Goal: Check status: Check status

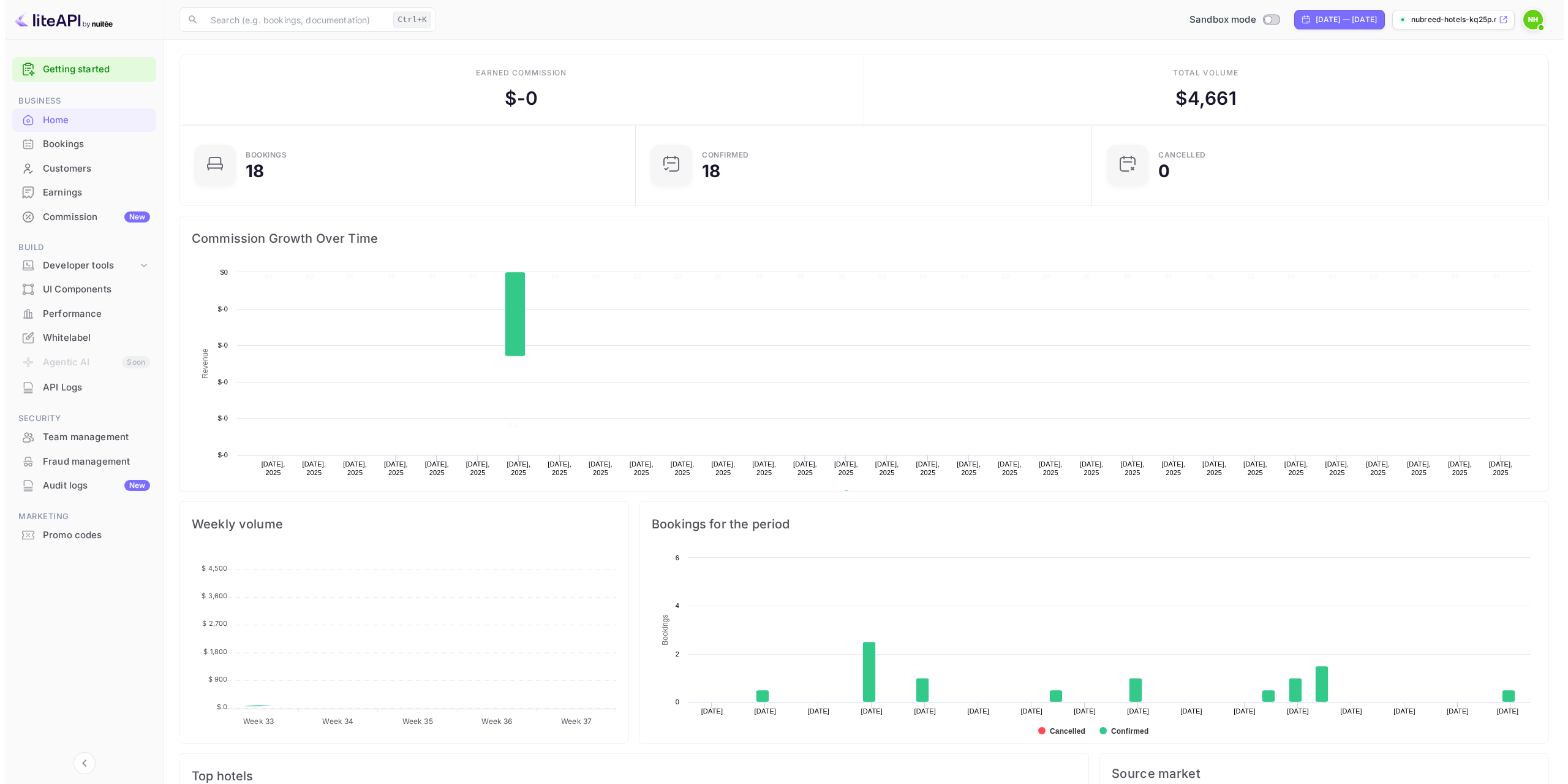
scroll to position [190, 440]
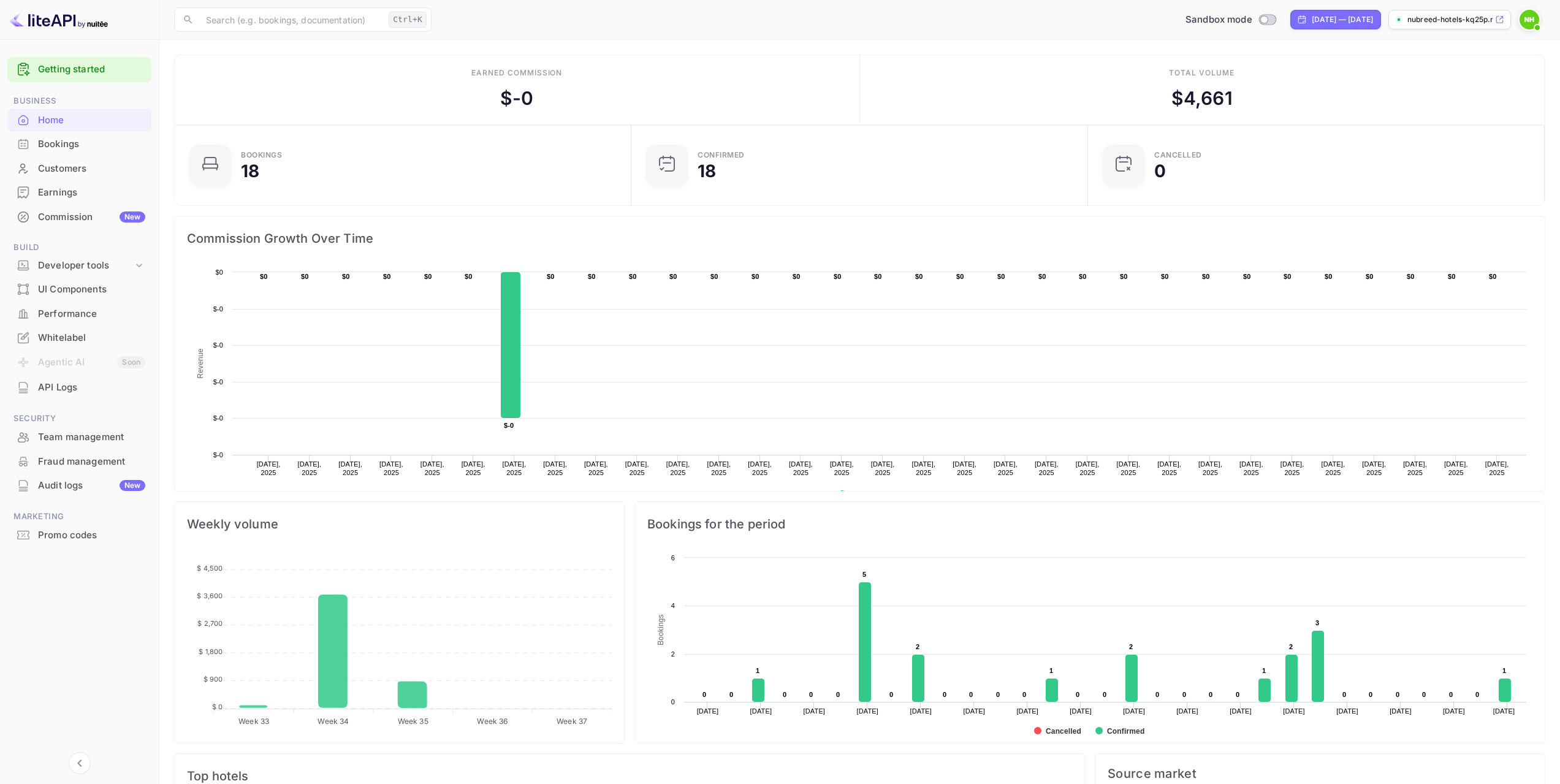
click at [35, 148] on div "Bookings" at bounding box center [79, 145] width 144 height 24
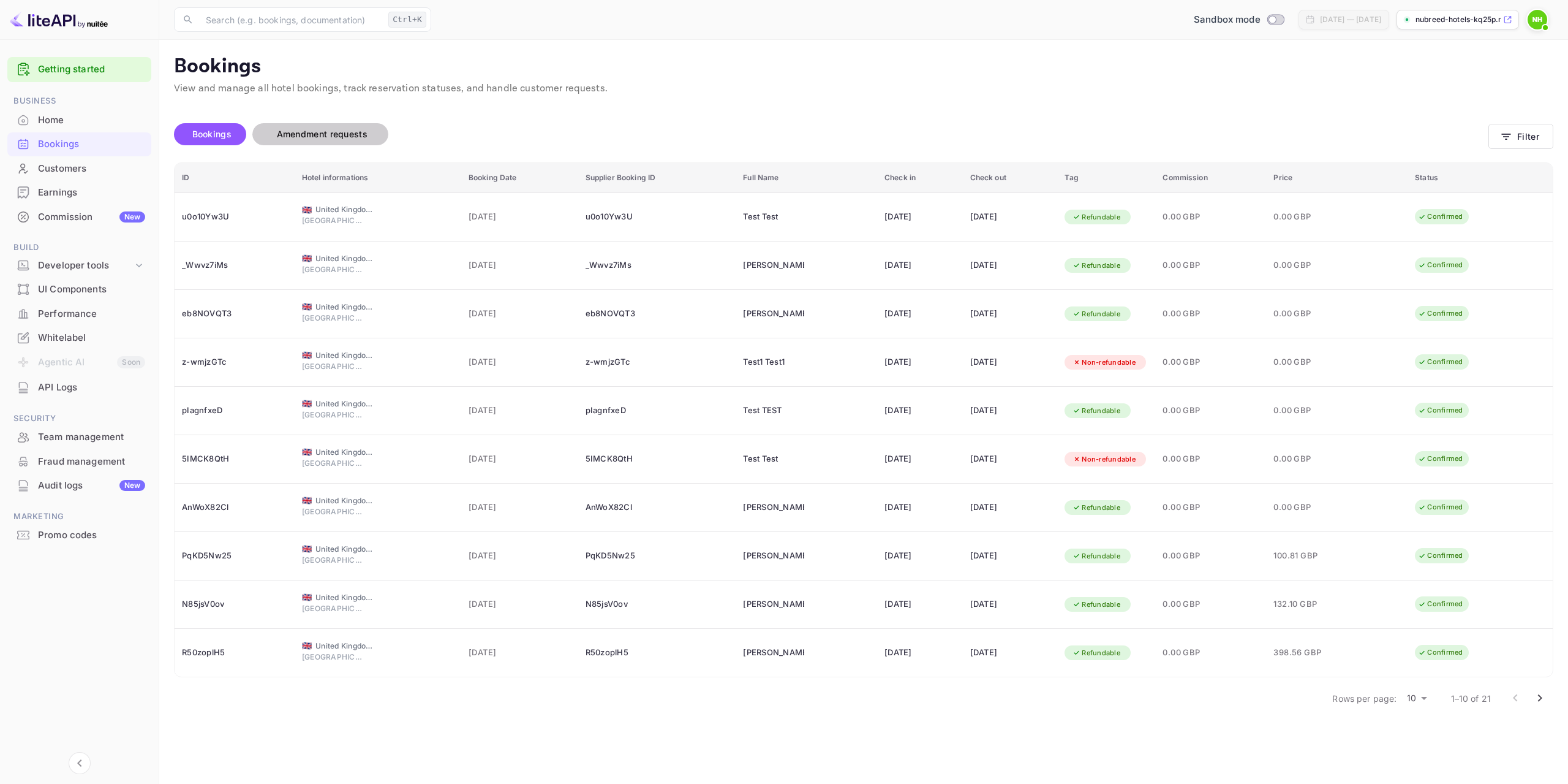
click at [346, 124] on button "Amendment requests" at bounding box center [320, 134] width 136 height 22
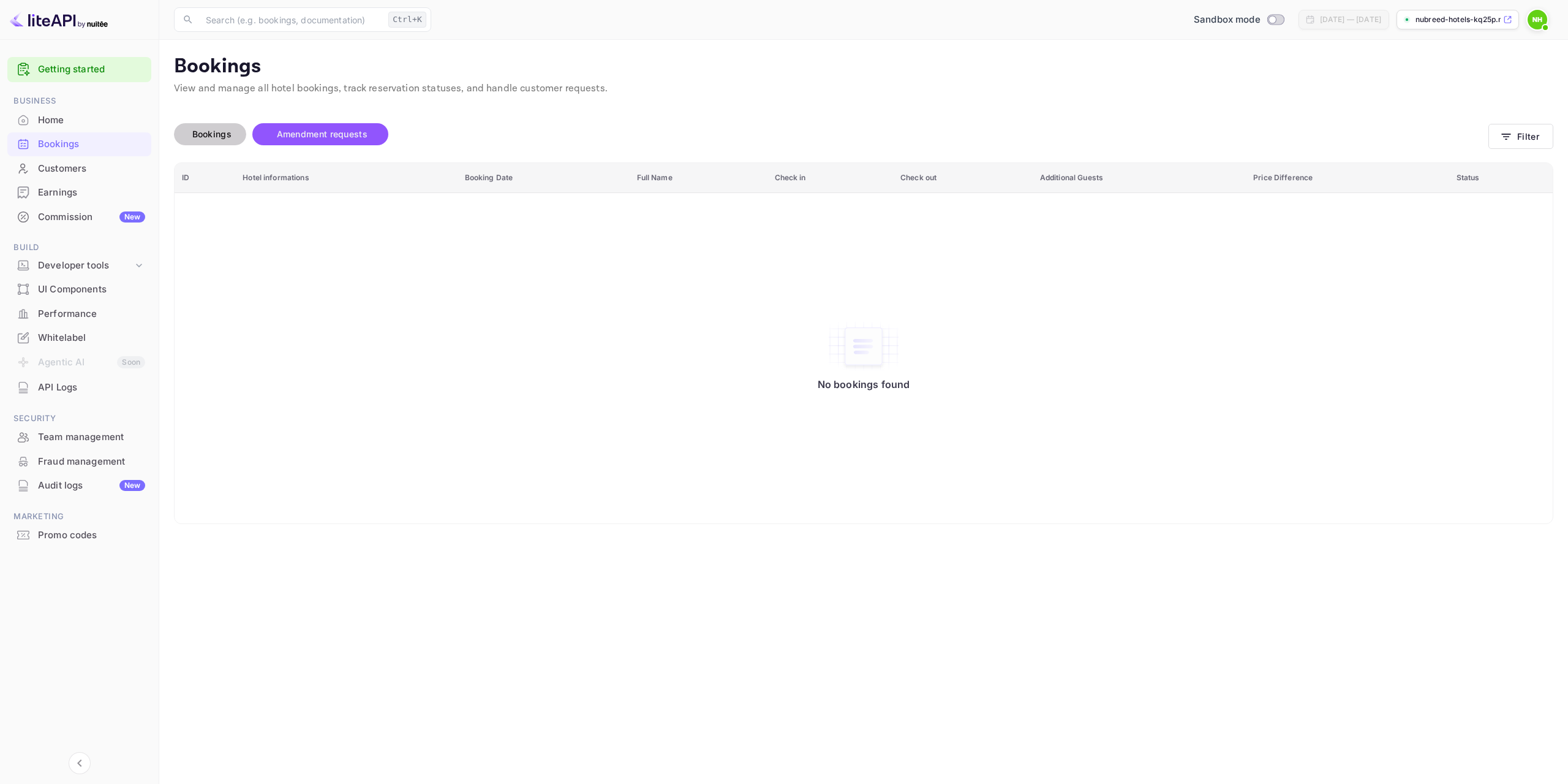
click at [215, 133] on span "Bookings" at bounding box center [212, 134] width 39 height 11
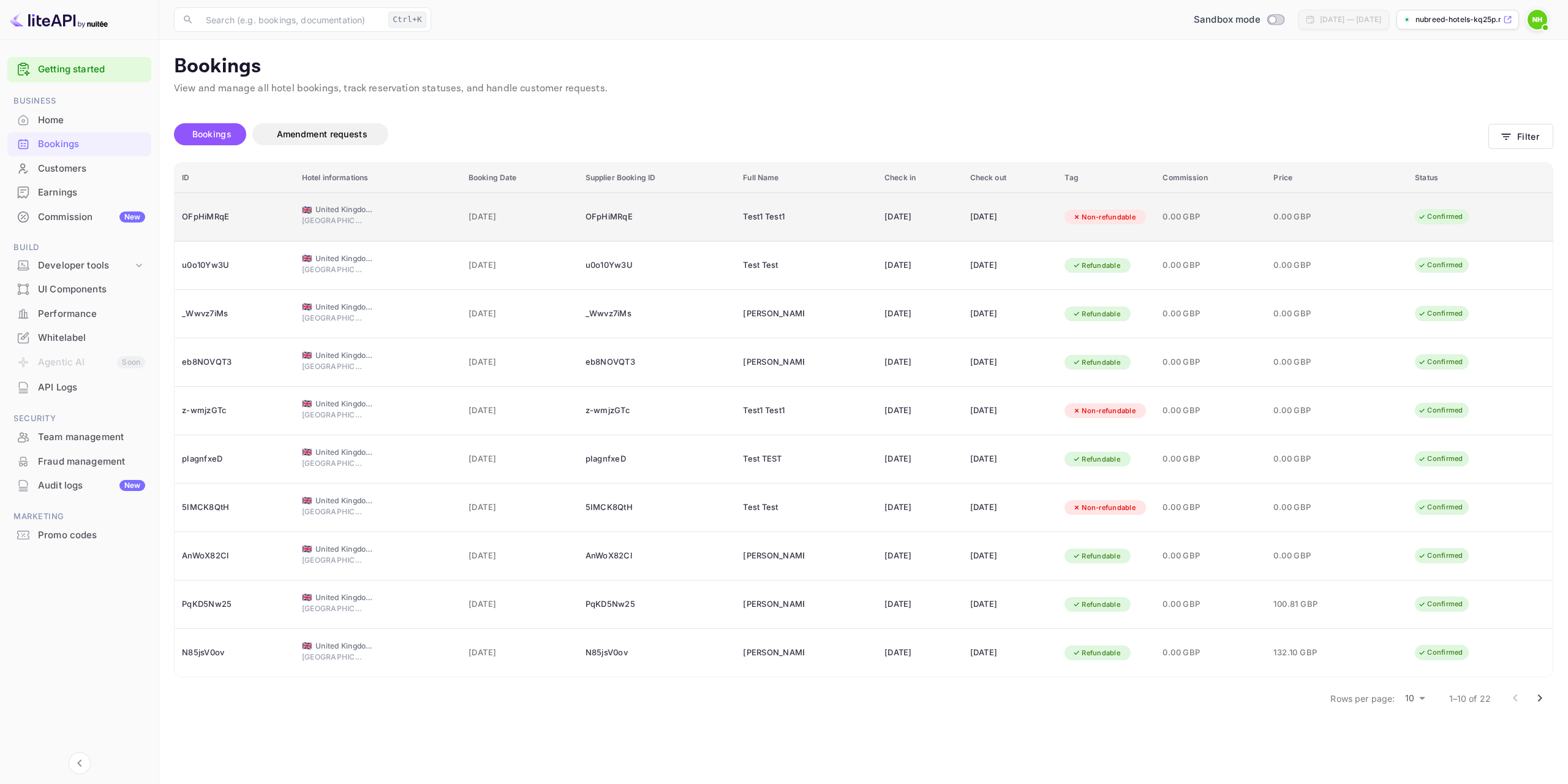
click at [548, 217] on span "[DATE]" at bounding box center [520, 217] width 102 height 14
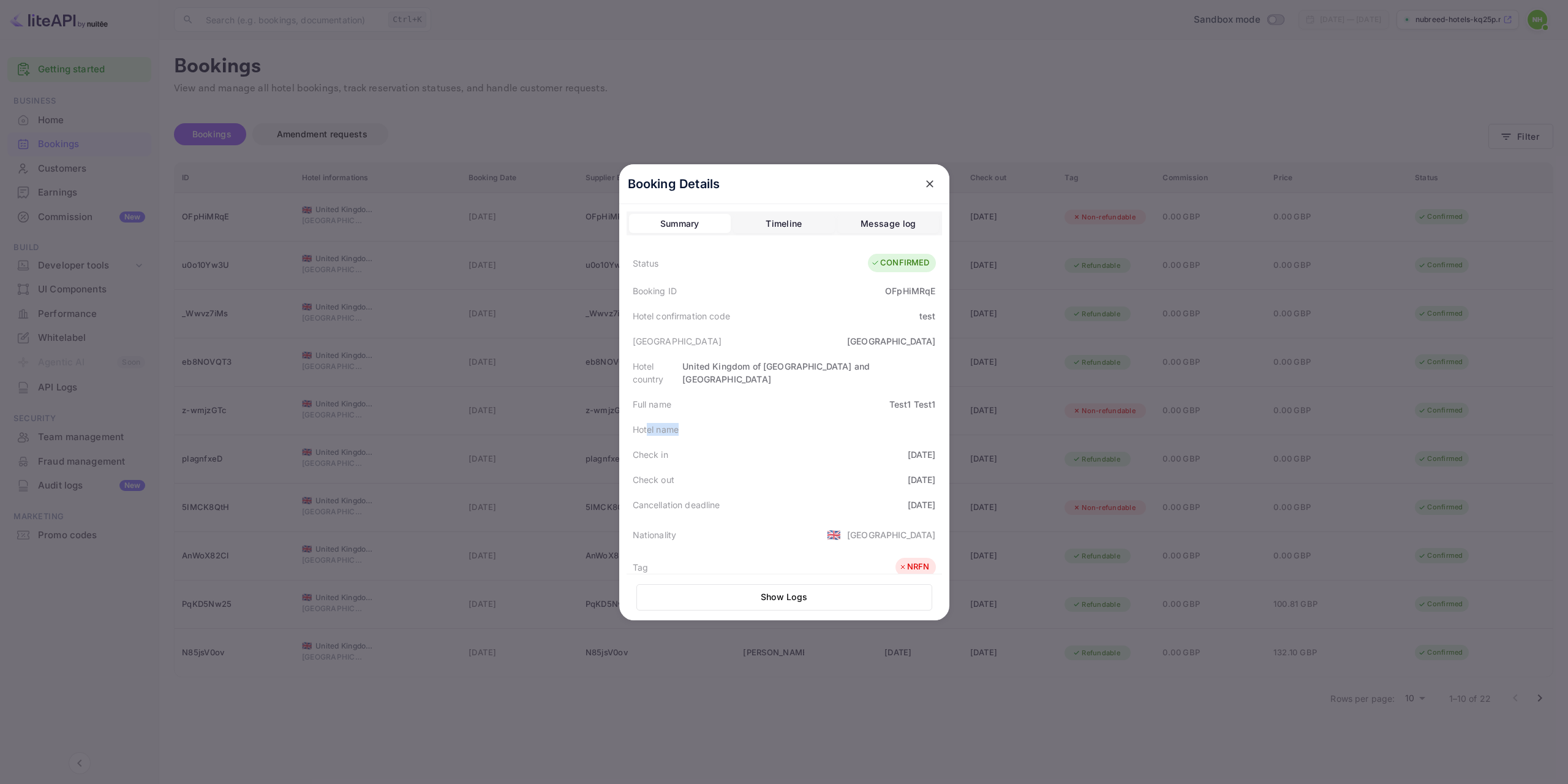
drag, startPoint x: 641, startPoint y: 414, endPoint x: 616, endPoint y: 416, distance: 25.1
click at [676, 423] on div "Hotel name" at bounding box center [784, 429] width 315 height 25
click at [670, 423] on div "Hotel name" at bounding box center [656, 429] width 47 height 13
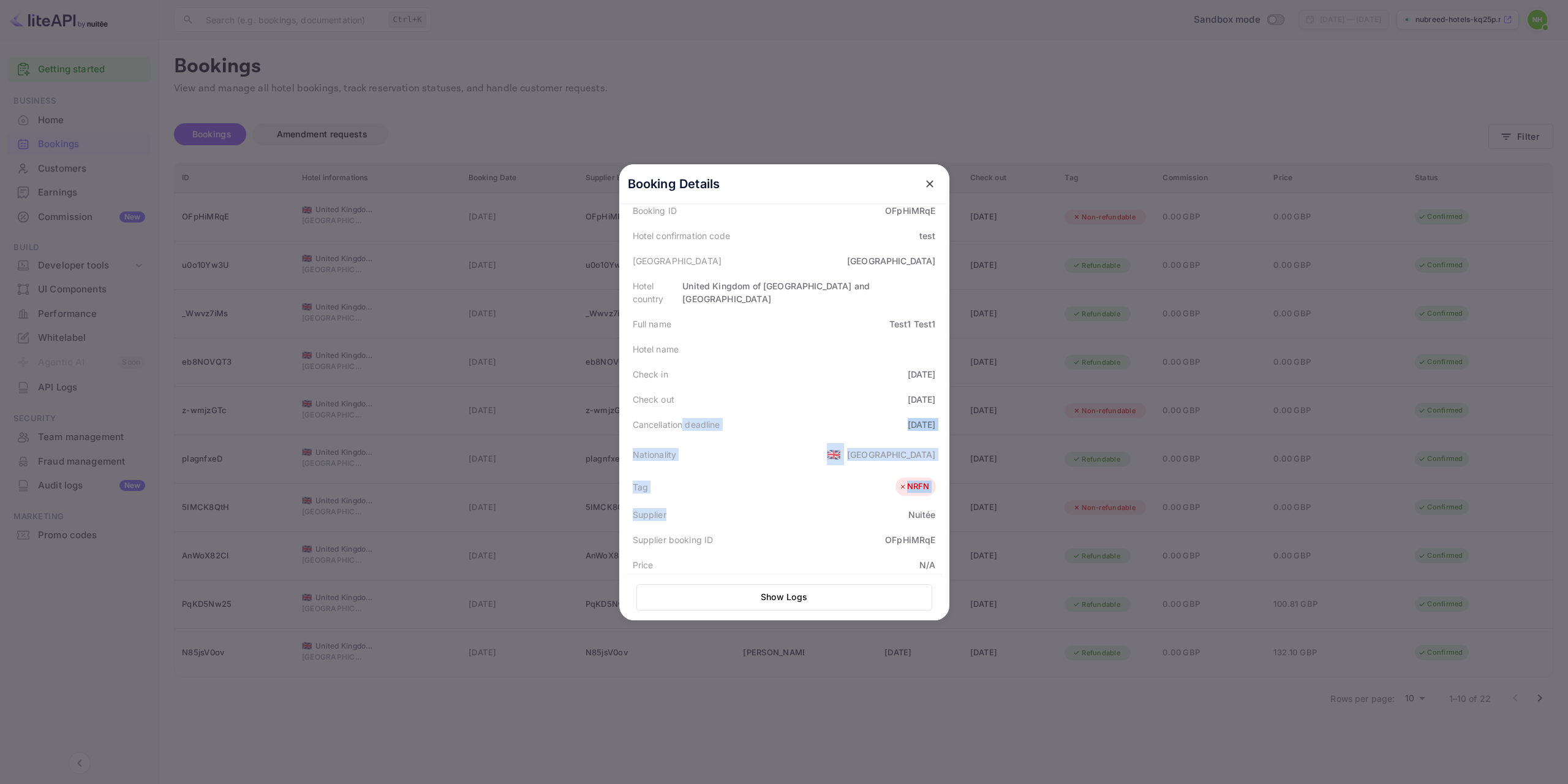
click at [673, 495] on div "Status CONFIRMED Booking ID OFpHiMRqE Hotel confirmation code test Hotel city L…" at bounding box center [784, 471] width 315 height 607
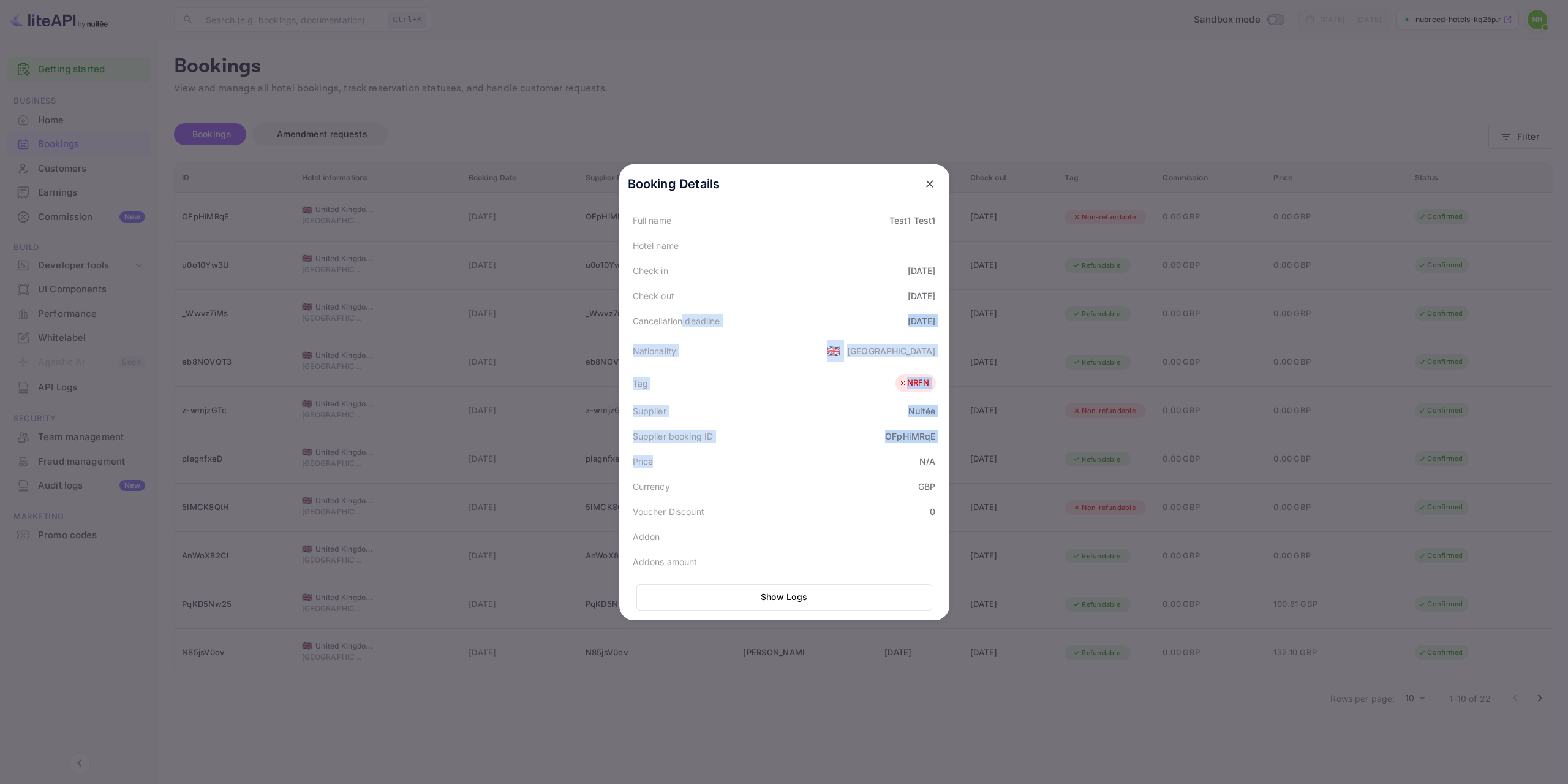
click at [647, 344] on div "Nationality" at bounding box center [655, 350] width 44 height 13
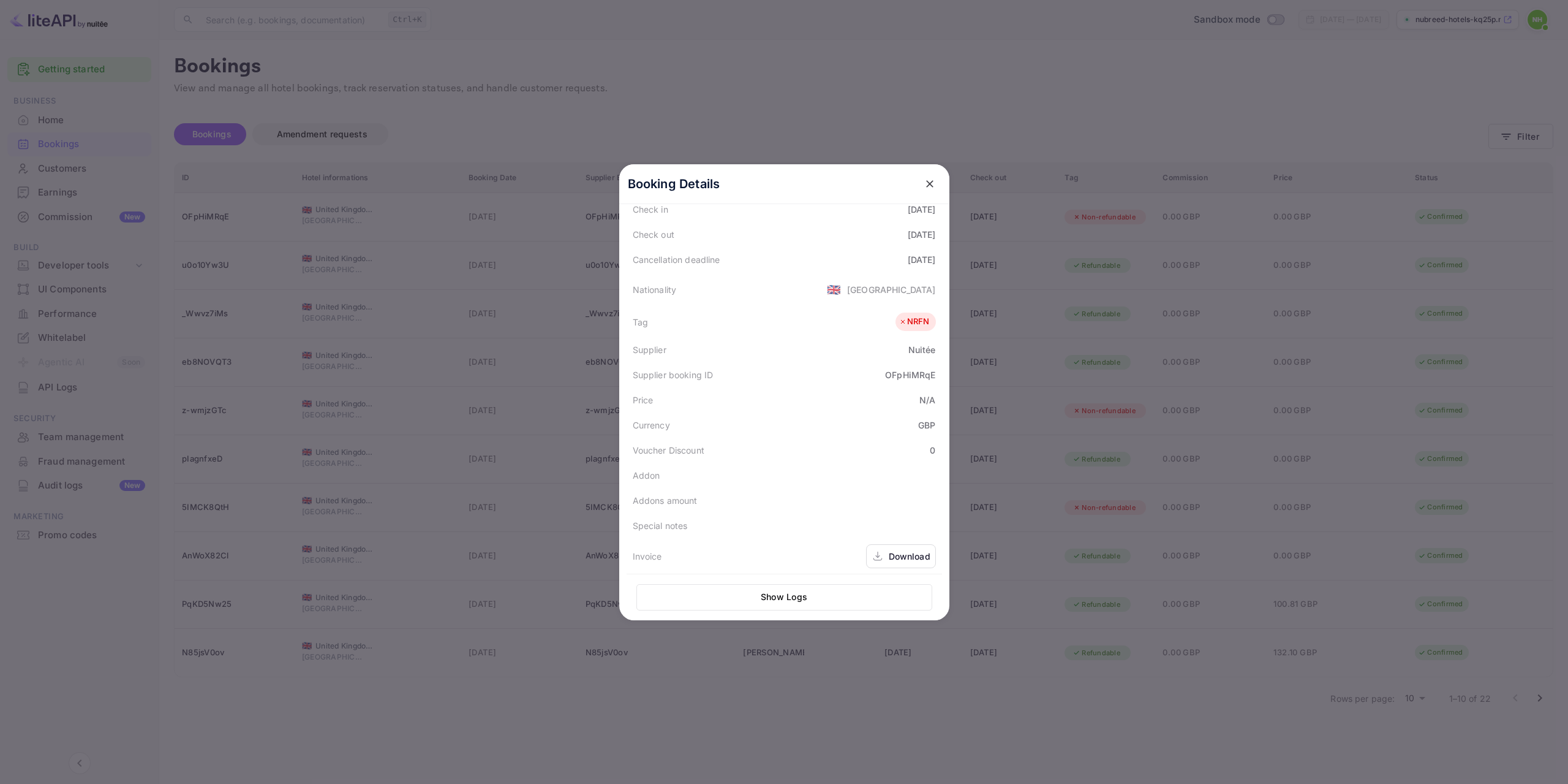
scroll to position [274, 0]
click at [929, 178] on icon "close" at bounding box center [930, 184] width 12 height 12
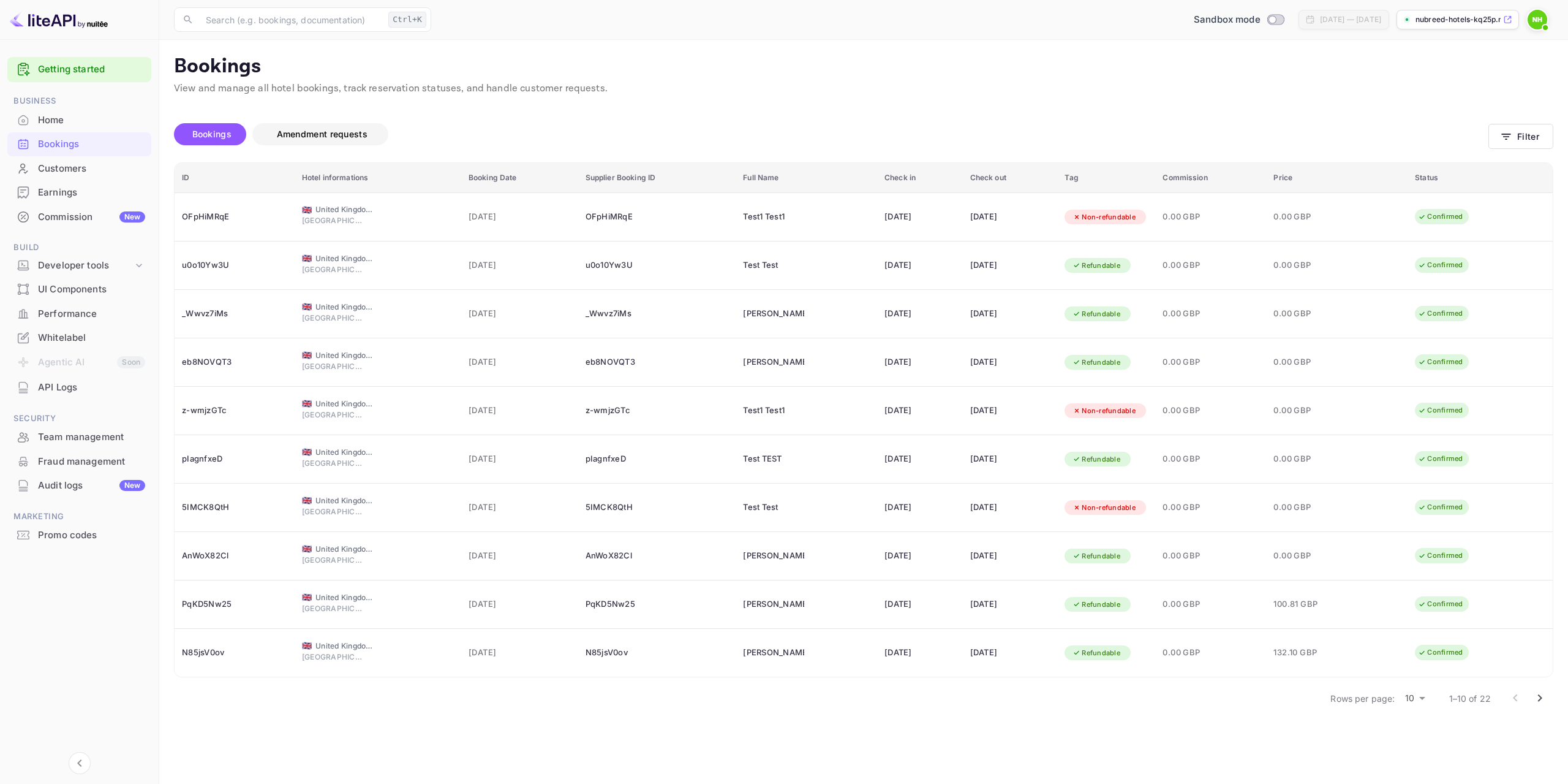
click at [304, 141] on span "Amendment requests" at bounding box center [322, 134] width 115 height 15
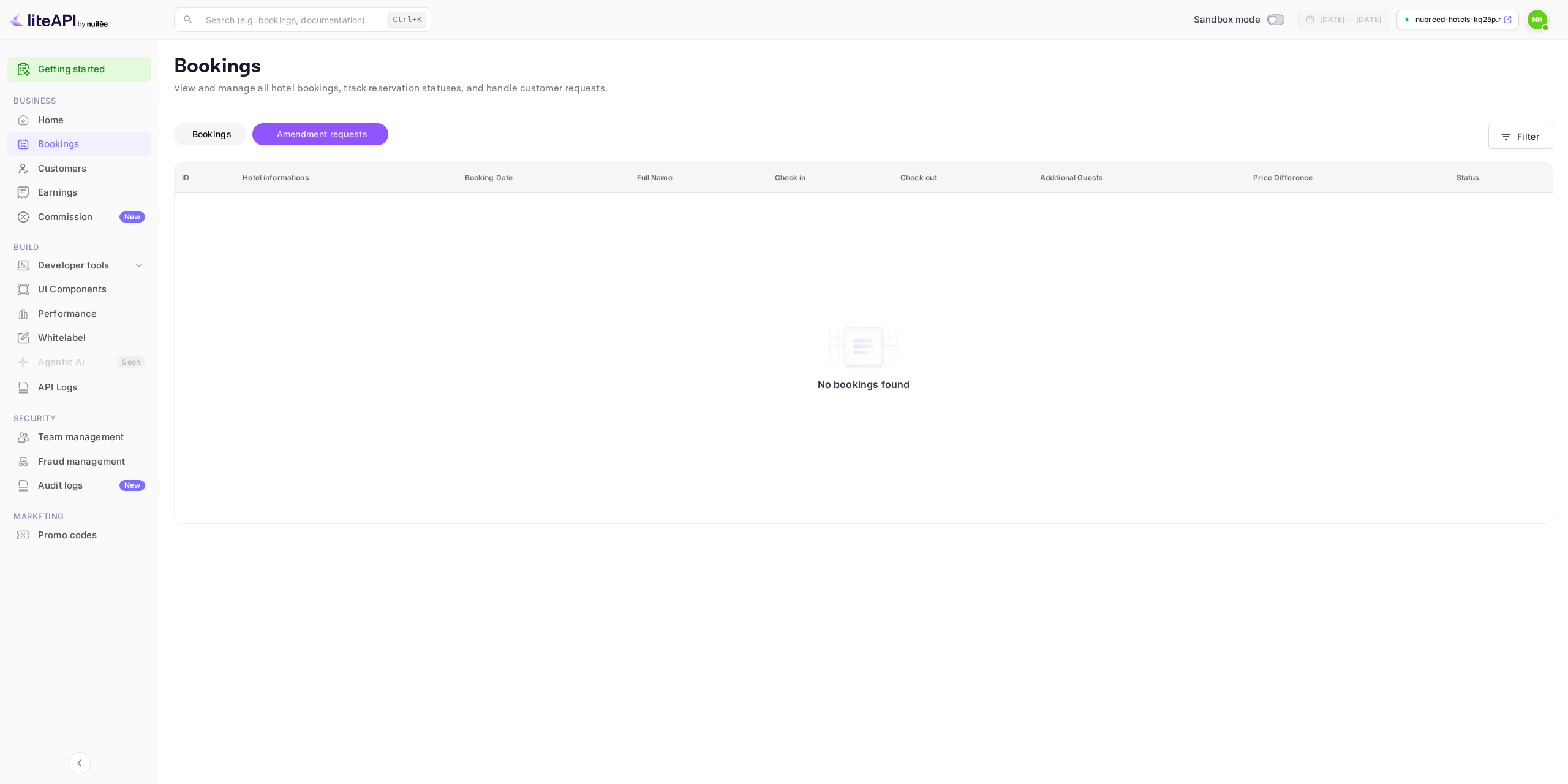
click at [202, 130] on span "Bookings" at bounding box center [212, 134] width 39 height 11
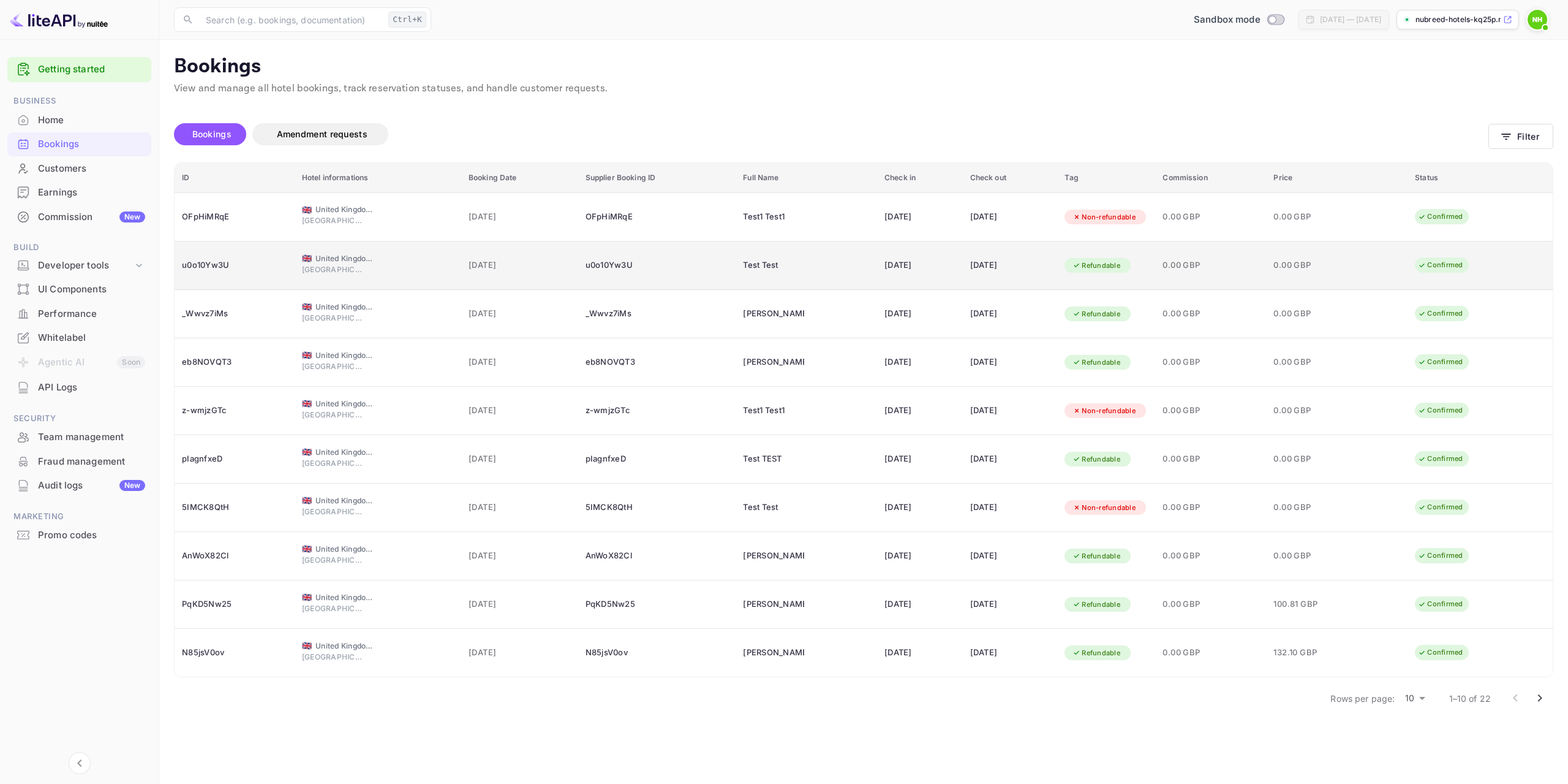
click at [294, 265] on td "🇬🇧 United Kingdom of Great Britain and Northern Ireland London" at bounding box center [377, 266] width 166 height 48
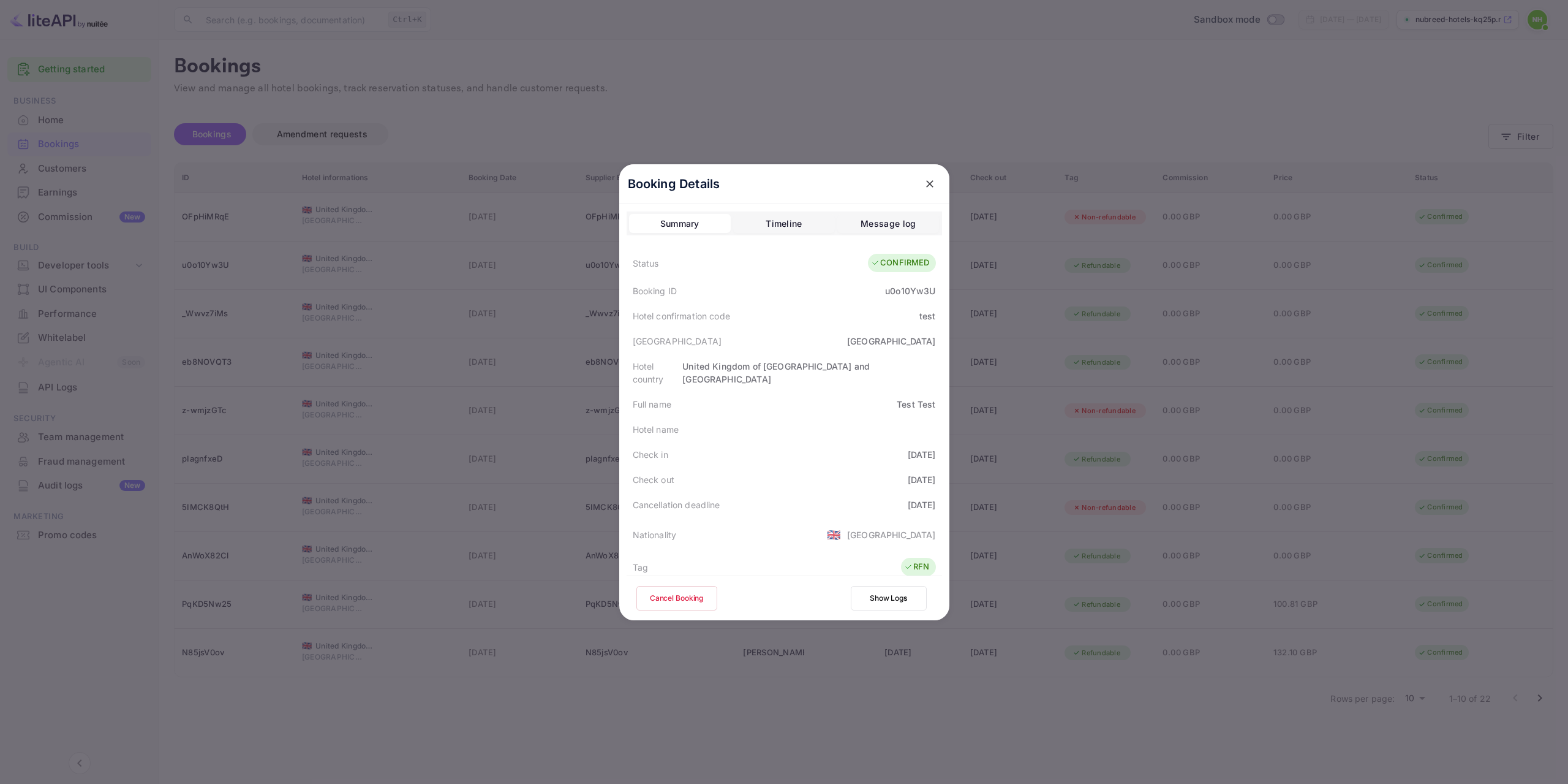
click at [928, 183] on icon "close" at bounding box center [930, 184] width 12 height 12
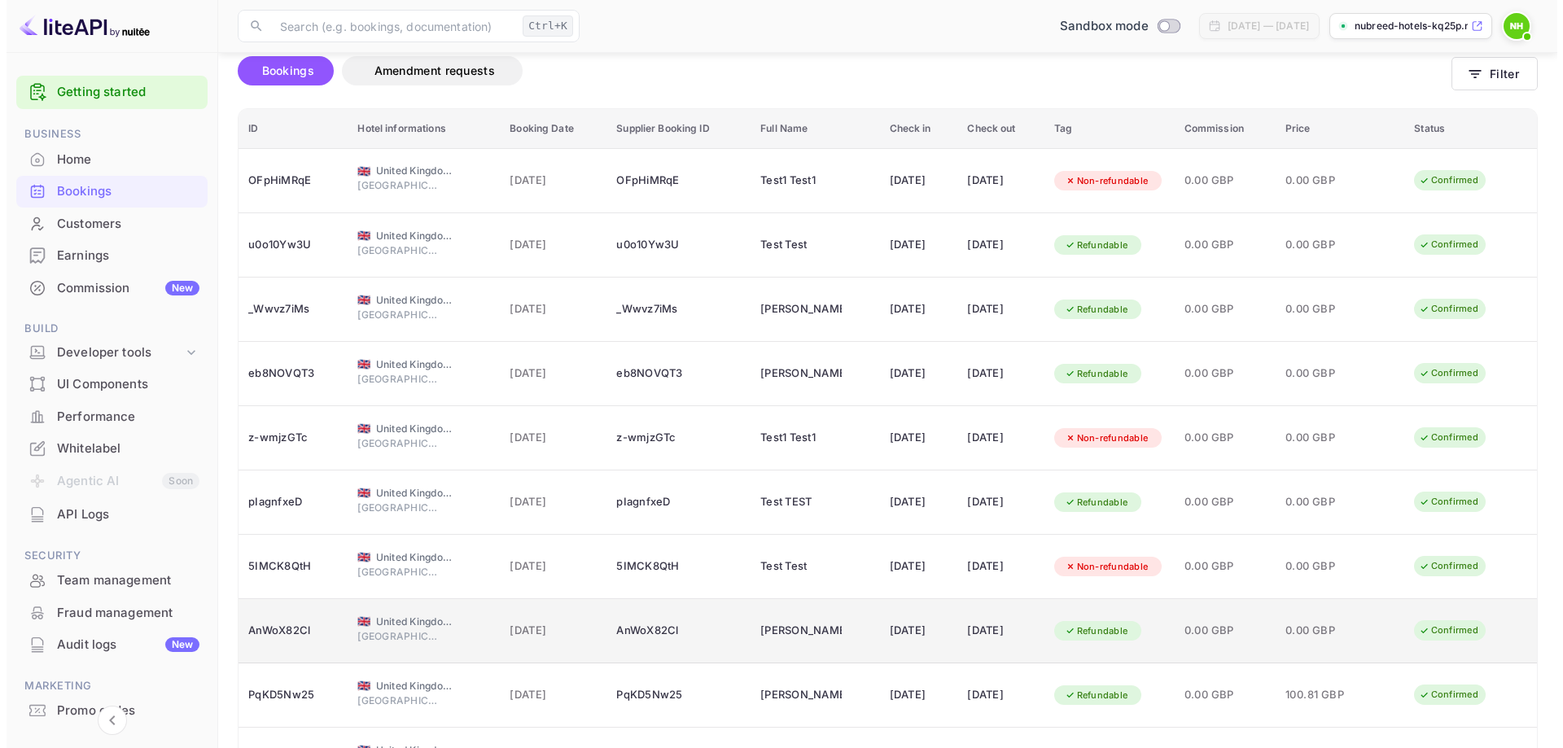
scroll to position [220, 0]
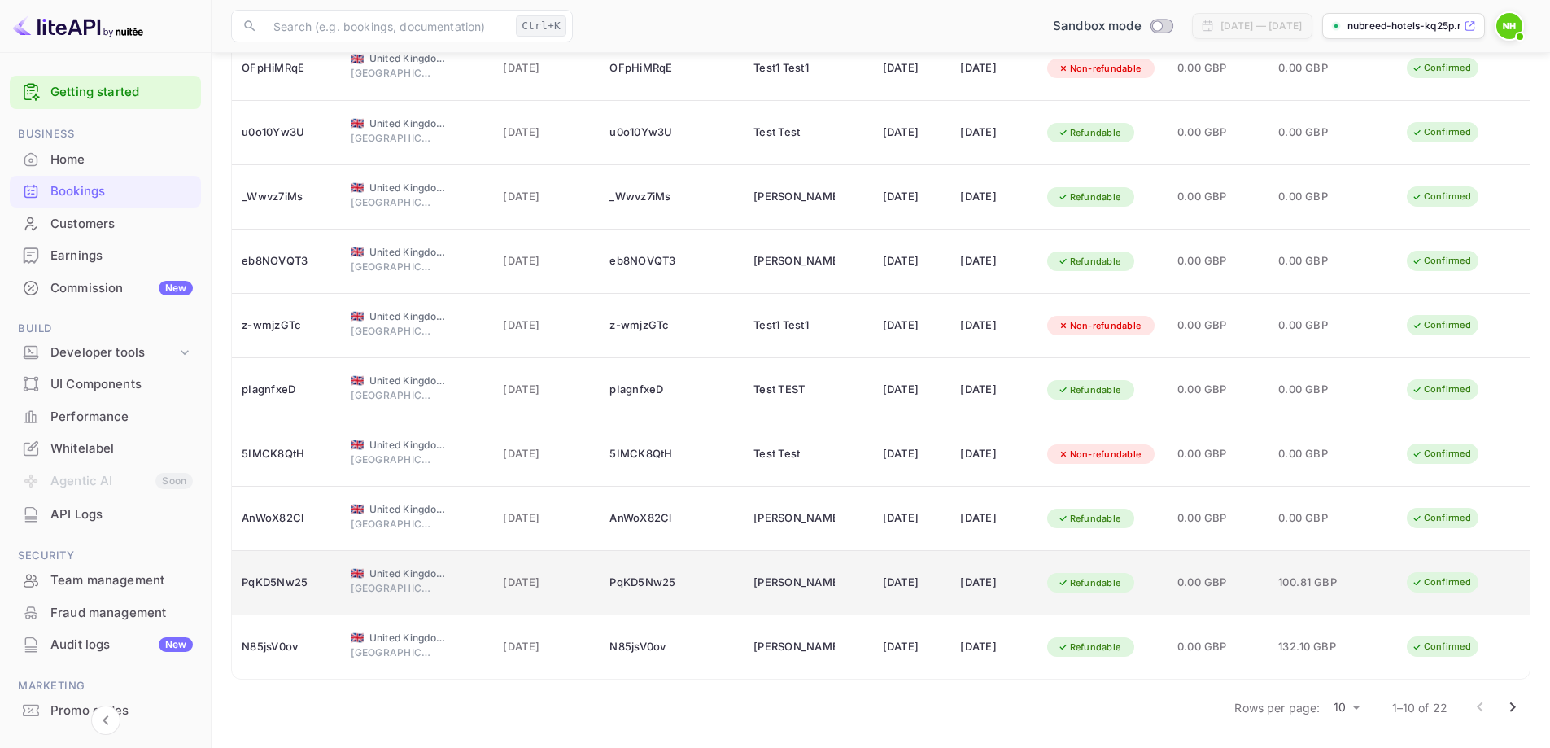
click at [265, 581] on div "PqKD5Nw25" at bounding box center [287, 583] width 90 height 26
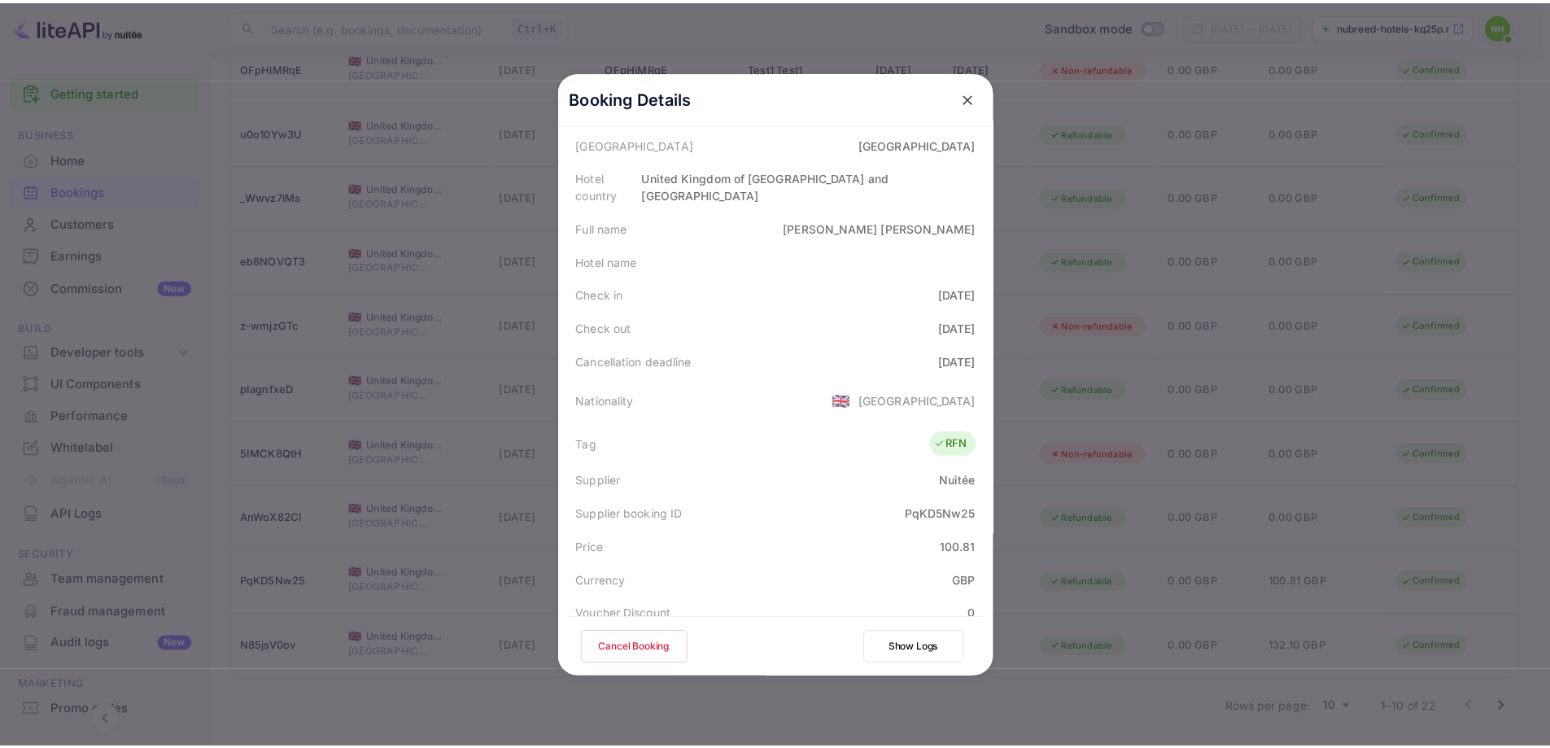
scroll to position [244, 0]
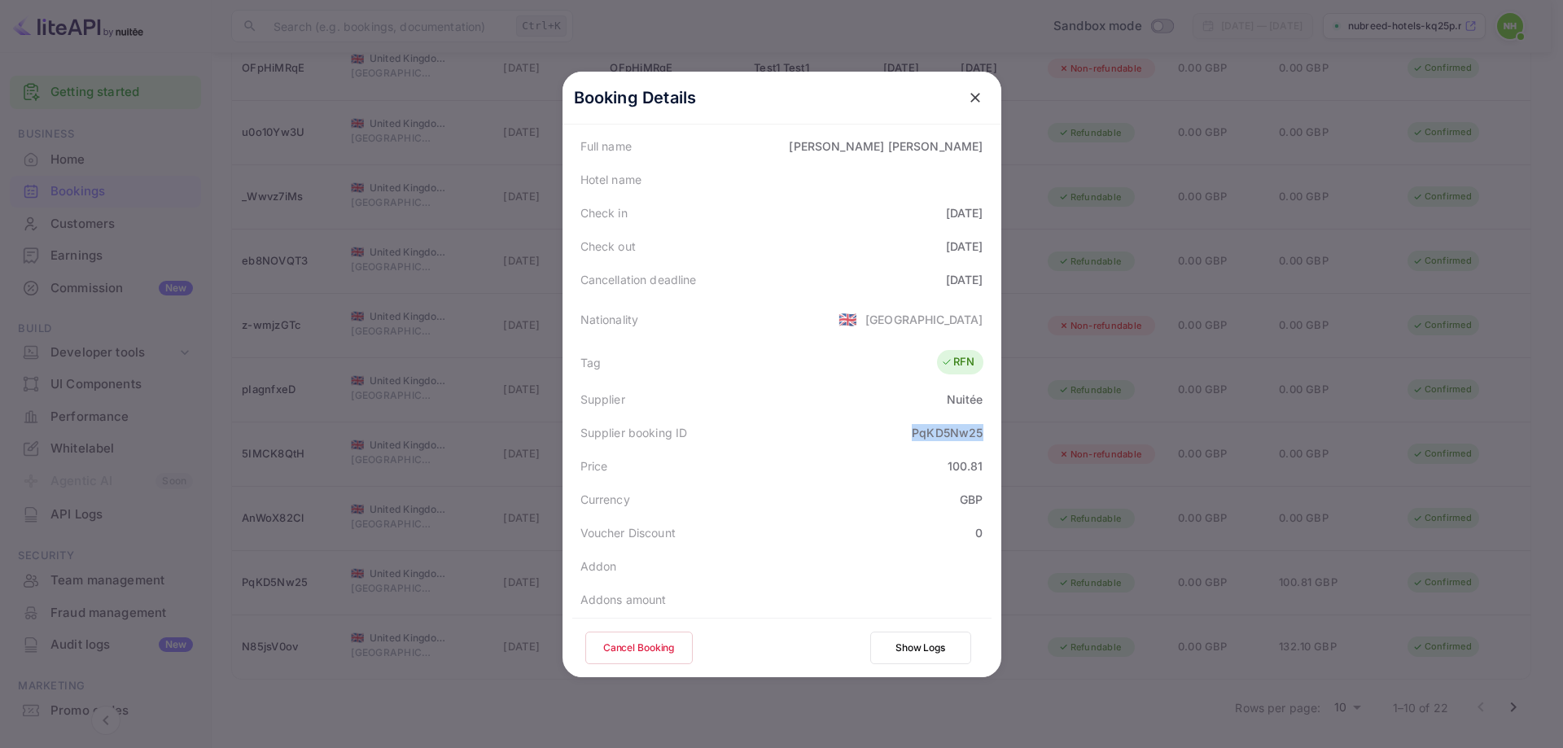
drag, startPoint x: 910, startPoint y: 415, endPoint x: 995, endPoint y: 426, distance: 86.1
click at [995, 426] on div "Booking Details Summary Timeline Message log Status CONFIRMED Booking ID PqKD5N…" at bounding box center [781, 374] width 439 height 605
copy div "PqKD5Nw25"
click at [972, 101] on icon "close" at bounding box center [975, 98] width 10 height 10
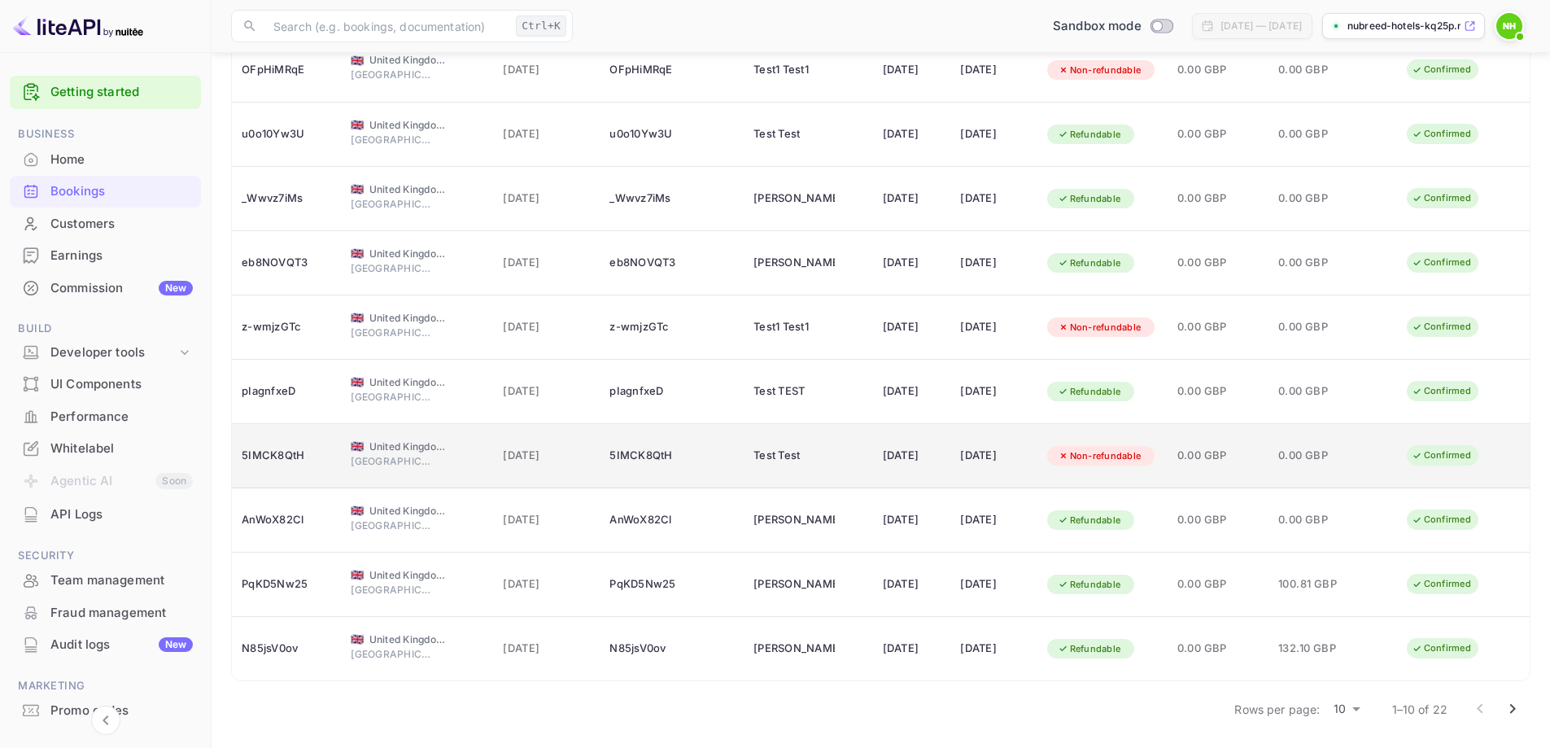
scroll to position [220, 0]
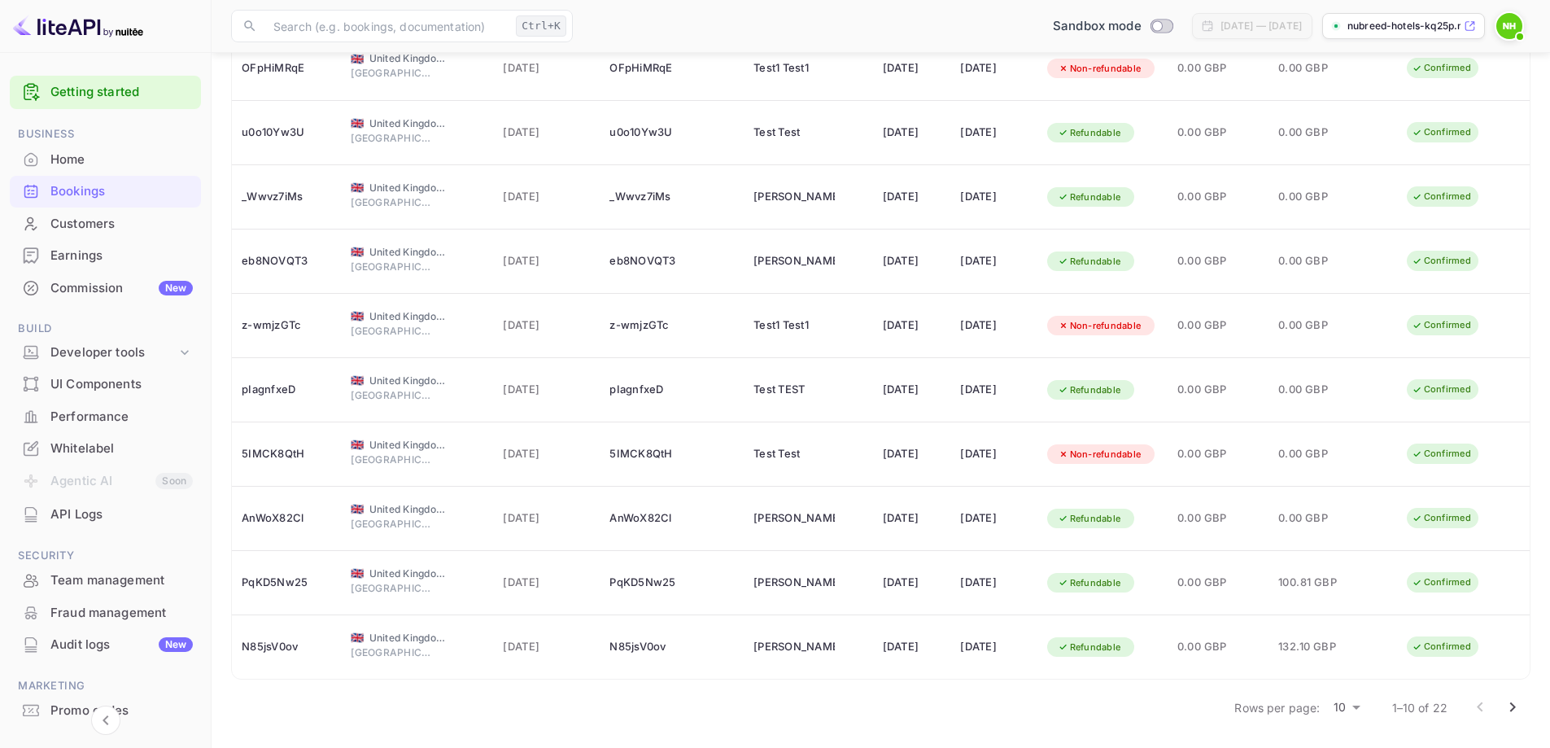
click at [92, 632] on div "Audit logs New" at bounding box center [105, 645] width 191 height 32
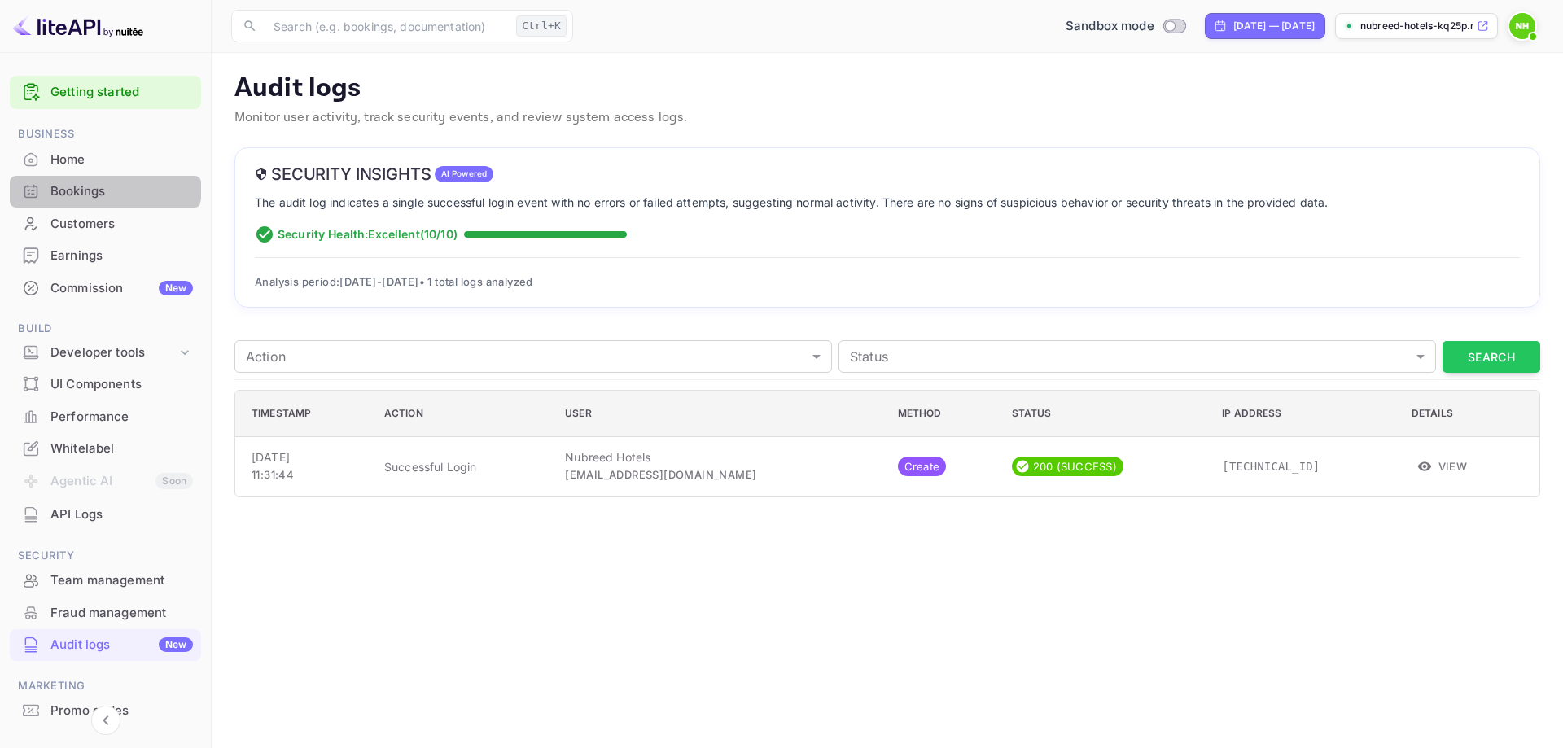
click at [103, 181] on div "Bookings" at bounding box center [105, 192] width 191 height 32
